Goal: Information Seeking & Learning: Learn about a topic

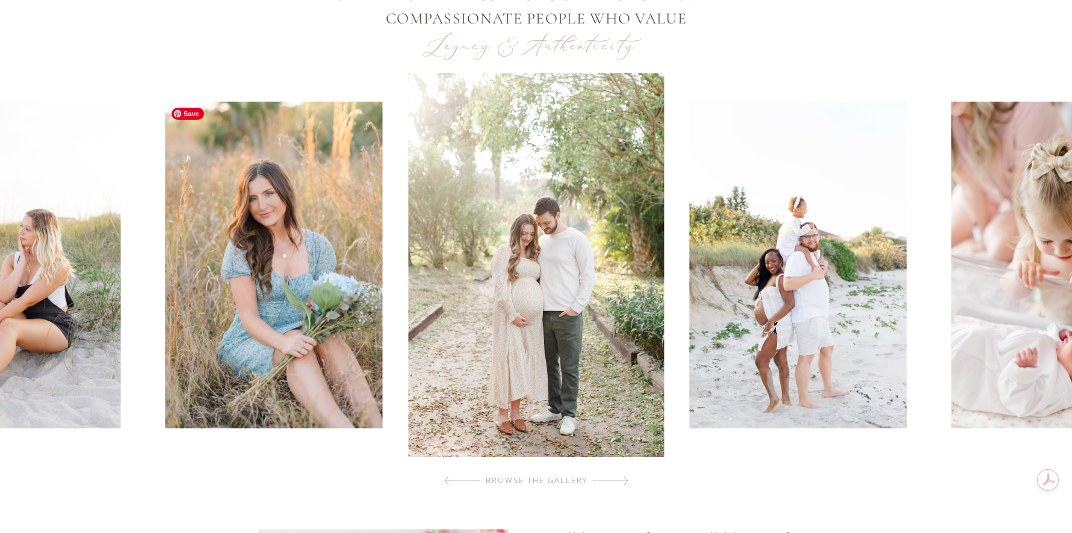
scroll to position [481, 0]
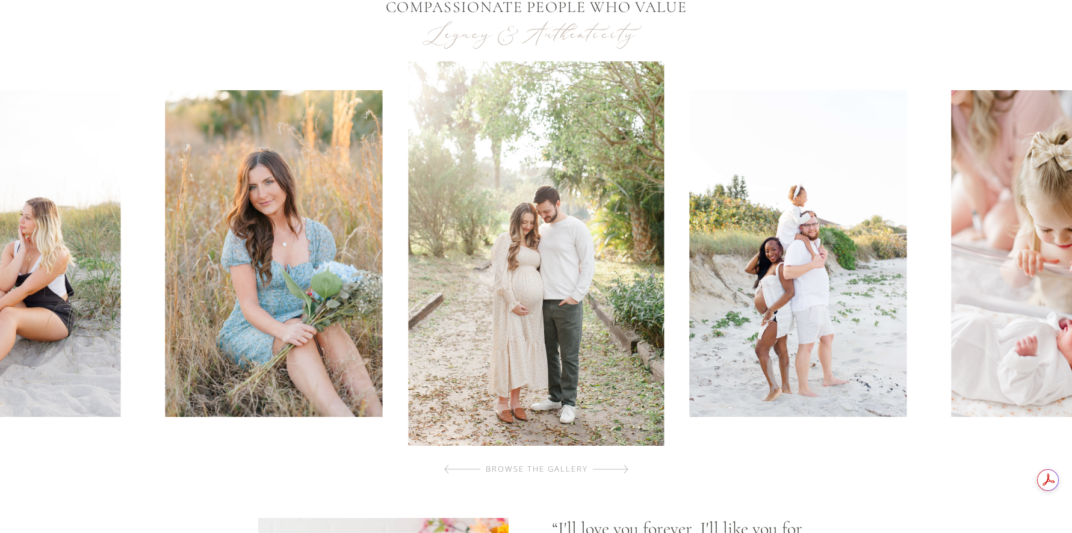
click at [578, 468] on div "browse the gallery" at bounding box center [537, 469] width 144 height 12
click at [625, 467] on div at bounding box center [610, 469] width 36 height 24
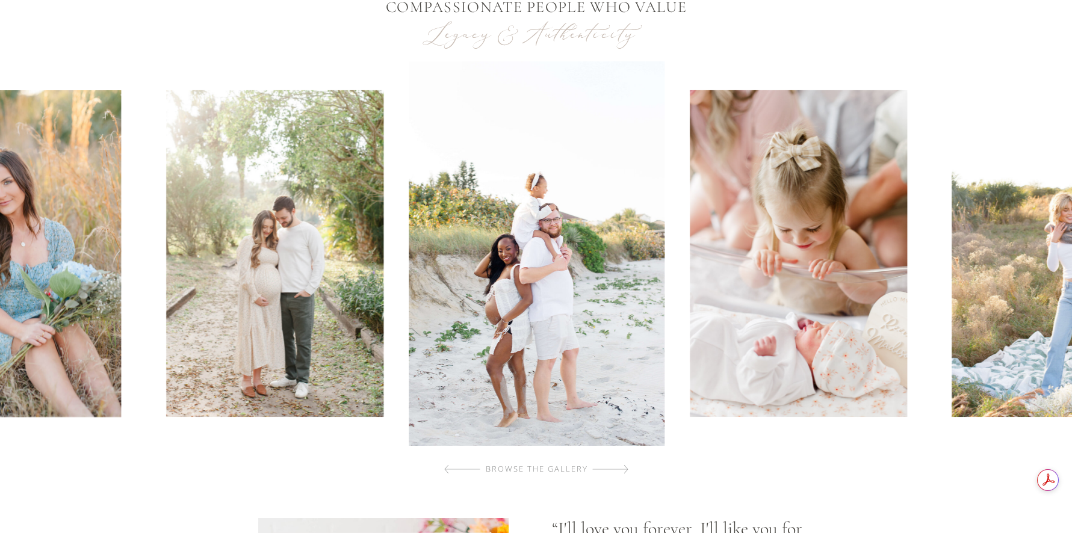
click at [625, 467] on div at bounding box center [610, 469] width 36 height 24
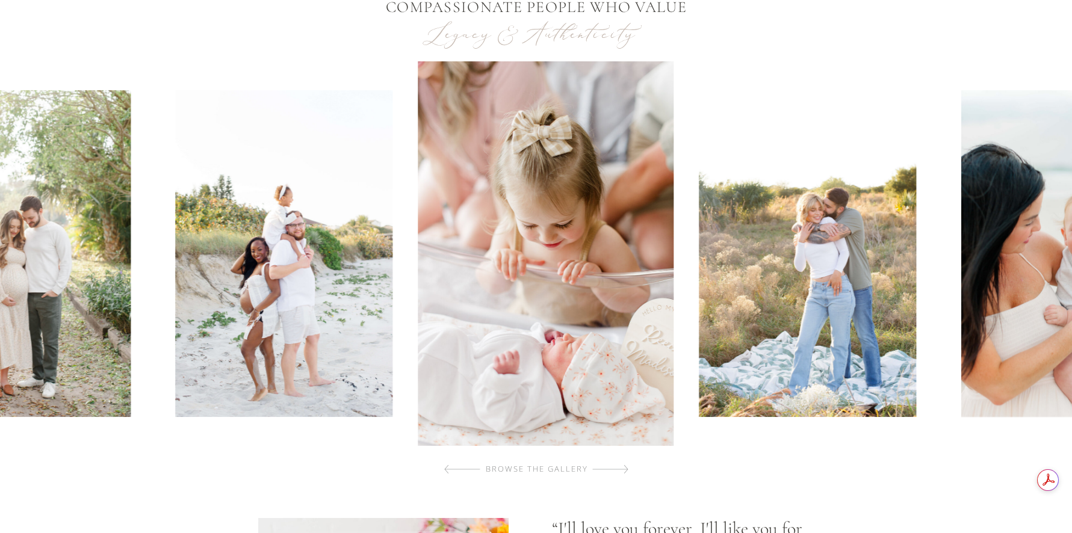
click at [625, 467] on div at bounding box center [610, 469] width 36 height 24
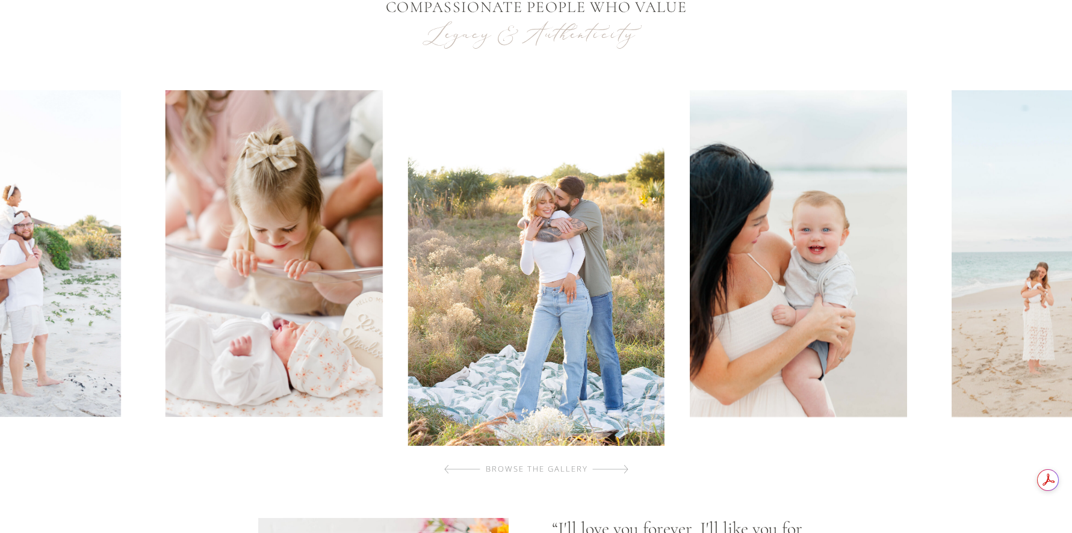
click at [625, 467] on div at bounding box center [610, 469] width 36 height 24
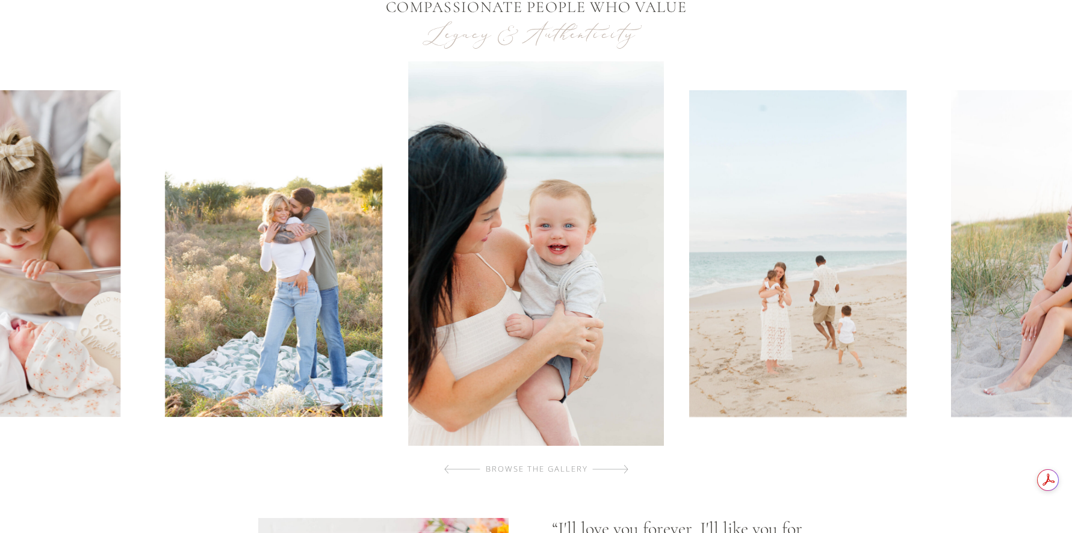
click at [625, 467] on div at bounding box center [610, 469] width 36 height 24
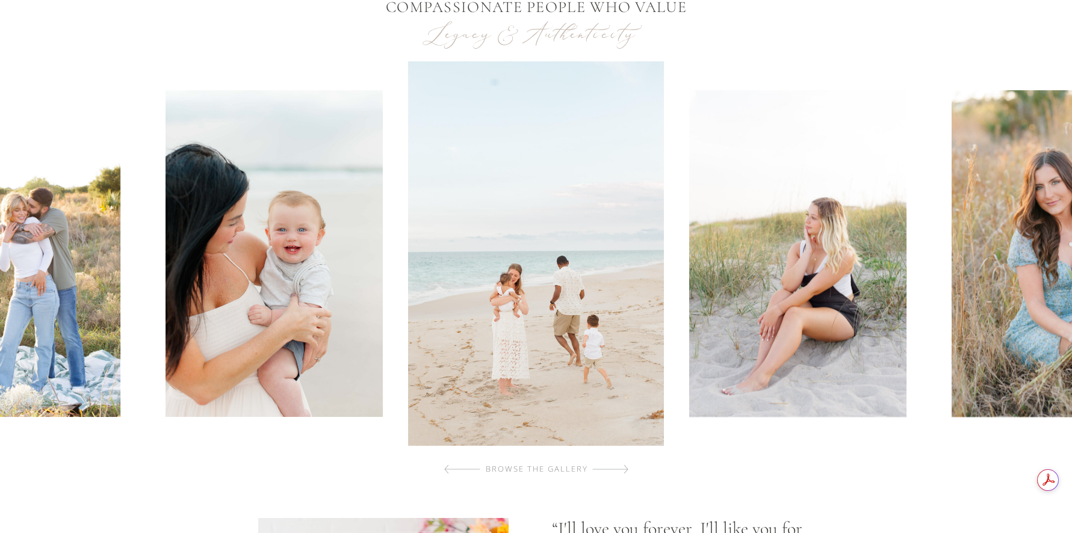
click at [625, 467] on div at bounding box center [610, 469] width 36 height 24
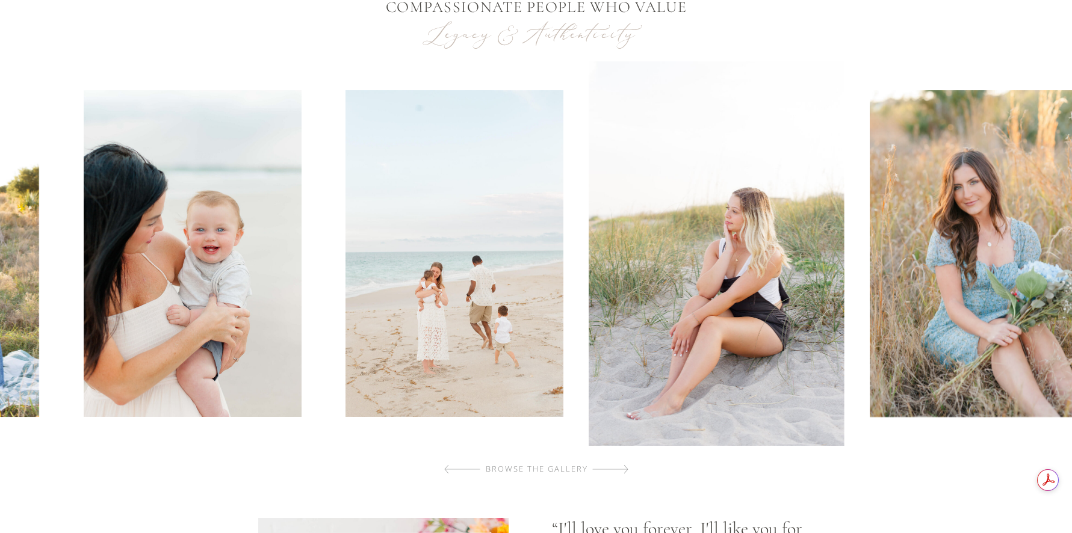
click at [625, 467] on div at bounding box center [610, 469] width 36 height 24
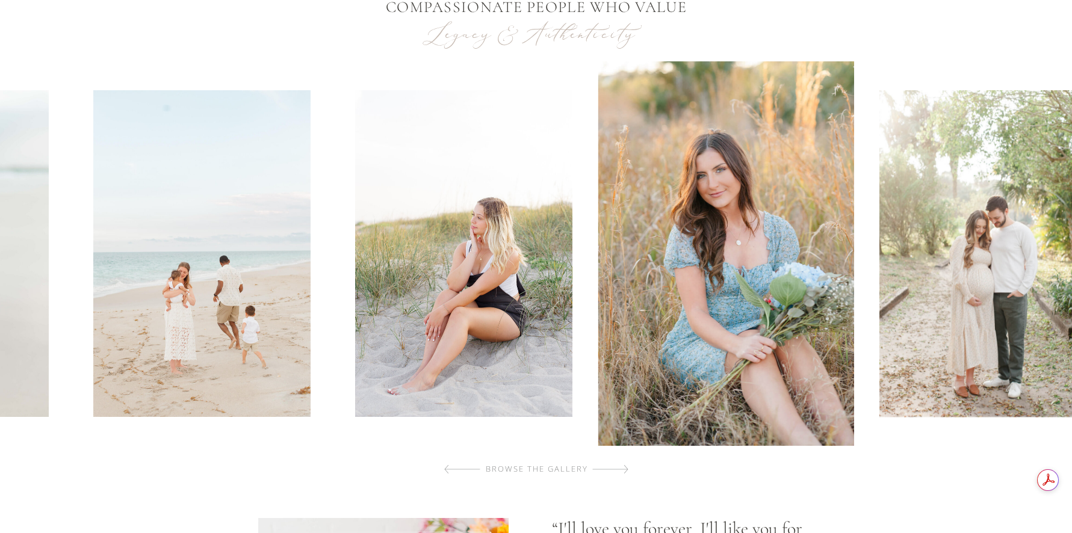
click at [625, 467] on div at bounding box center [610, 469] width 36 height 24
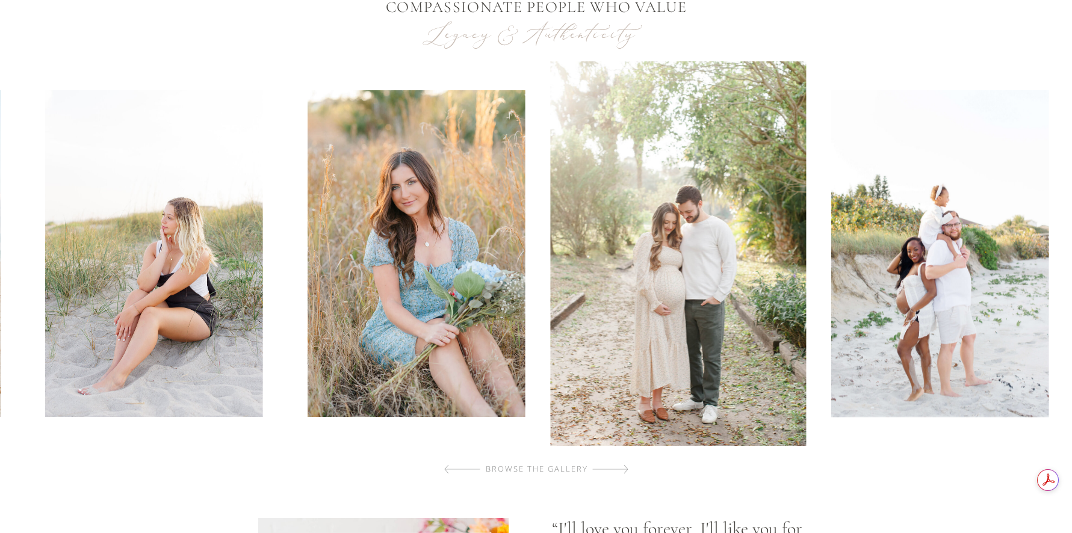
click at [625, 467] on div at bounding box center [610, 469] width 36 height 24
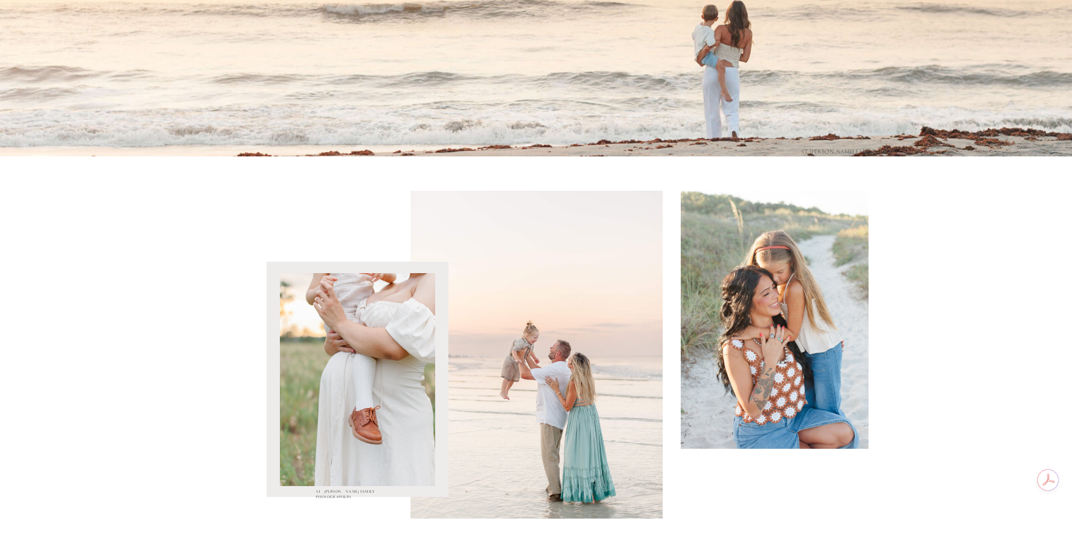
scroll to position [1143, 0]
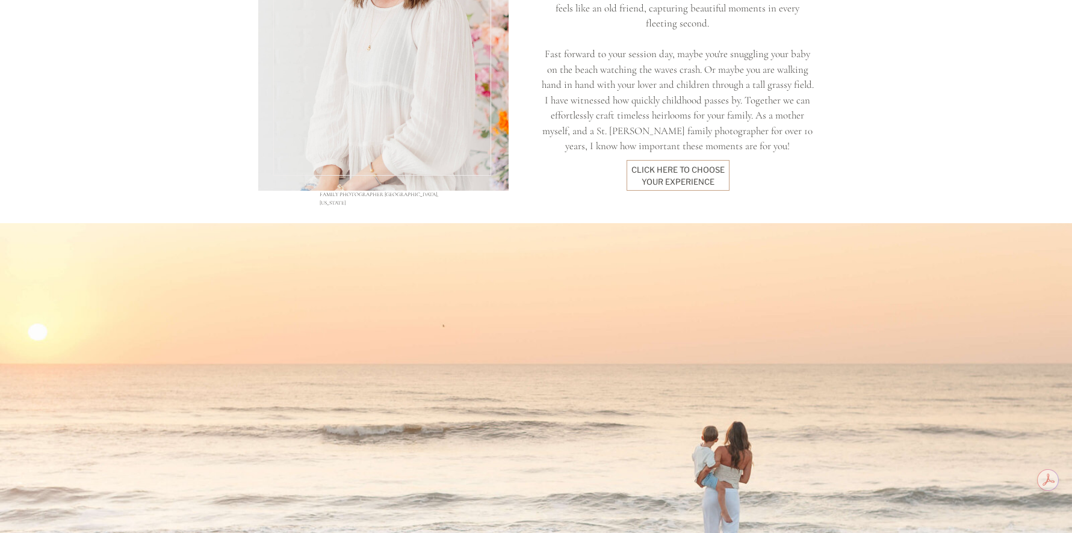
click at [688, 181] on div "click here to Choose your experience" at bounding box center [678, 175] width 94 height 22
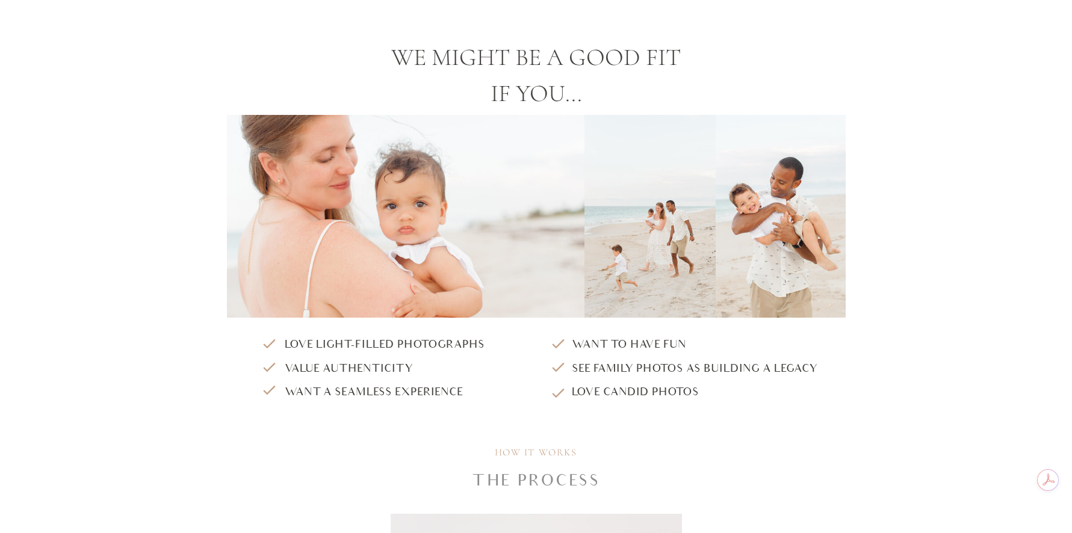
scroll to position [1203, 0]
